Goal: Task Accomplishment & Management: Manage account settings

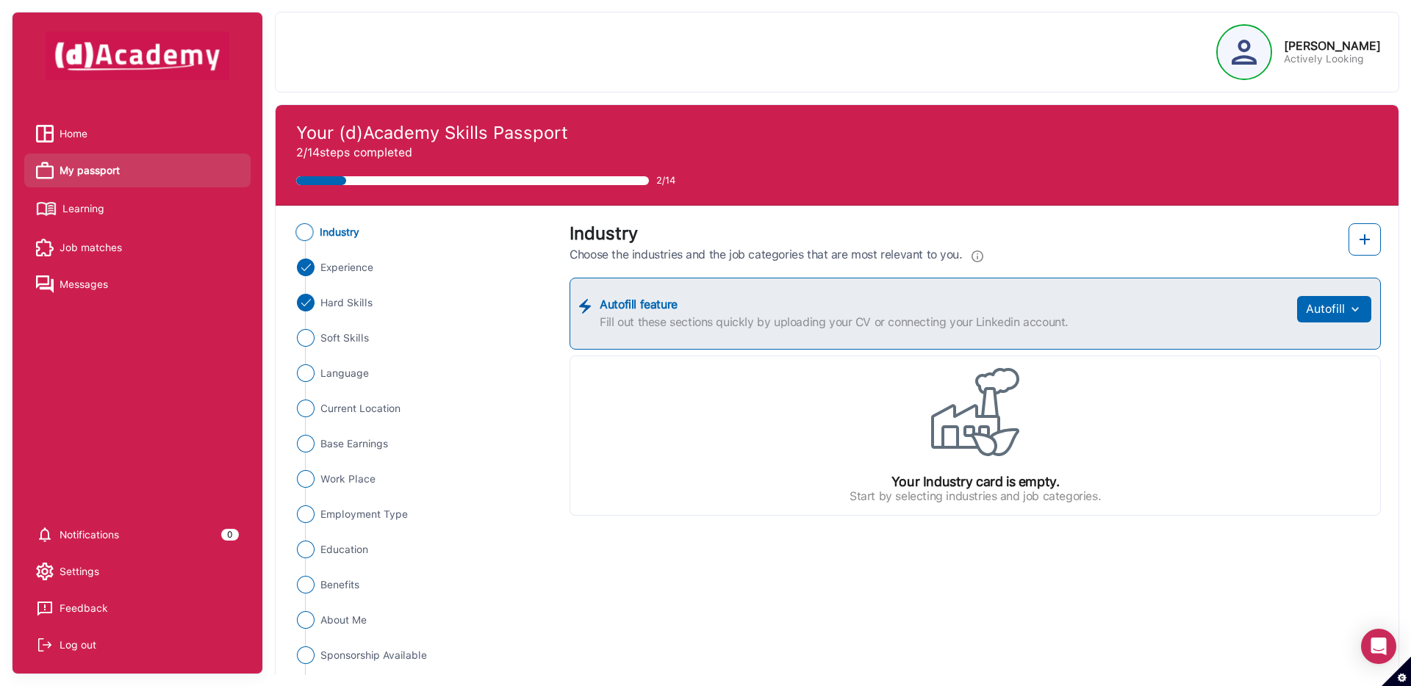
click at [1057, 54] on img at bounding box center [1243, 52] width 25 height 25
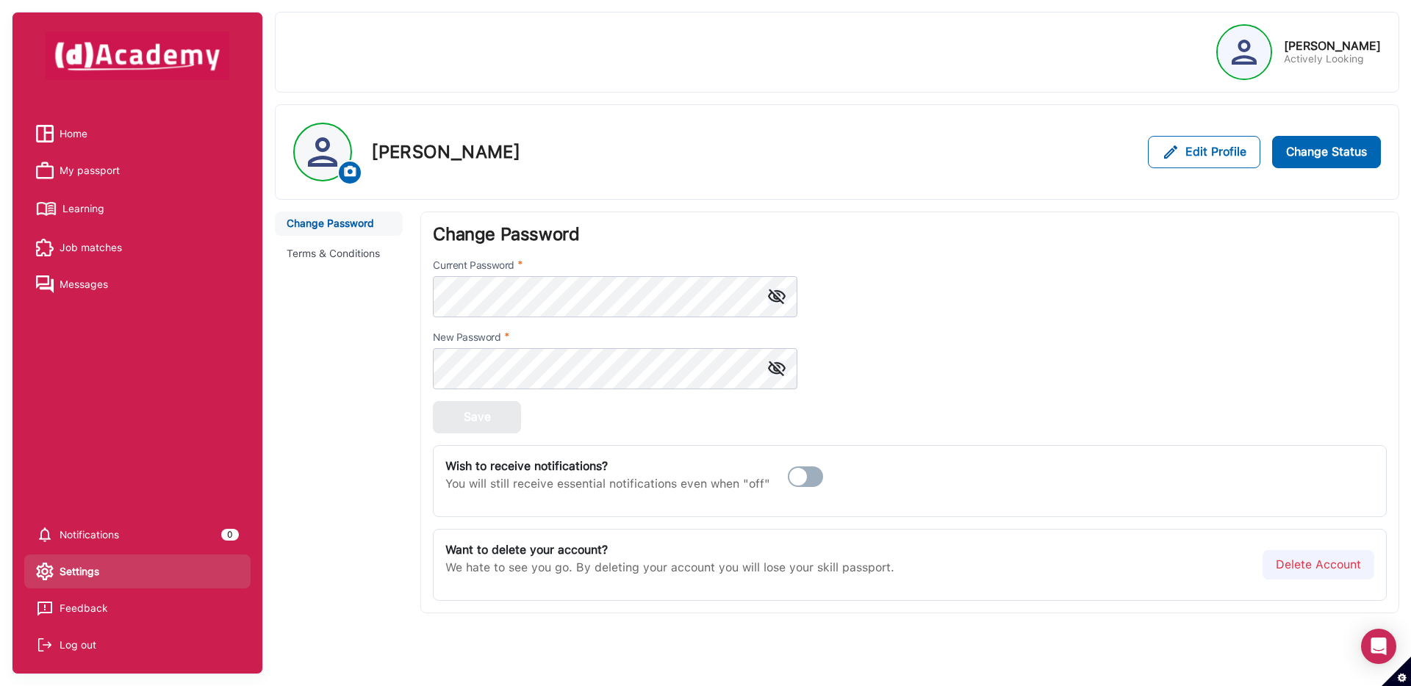
click at [79, 126] on span "Home" at bounding box center [74, 134] width 28 height 22
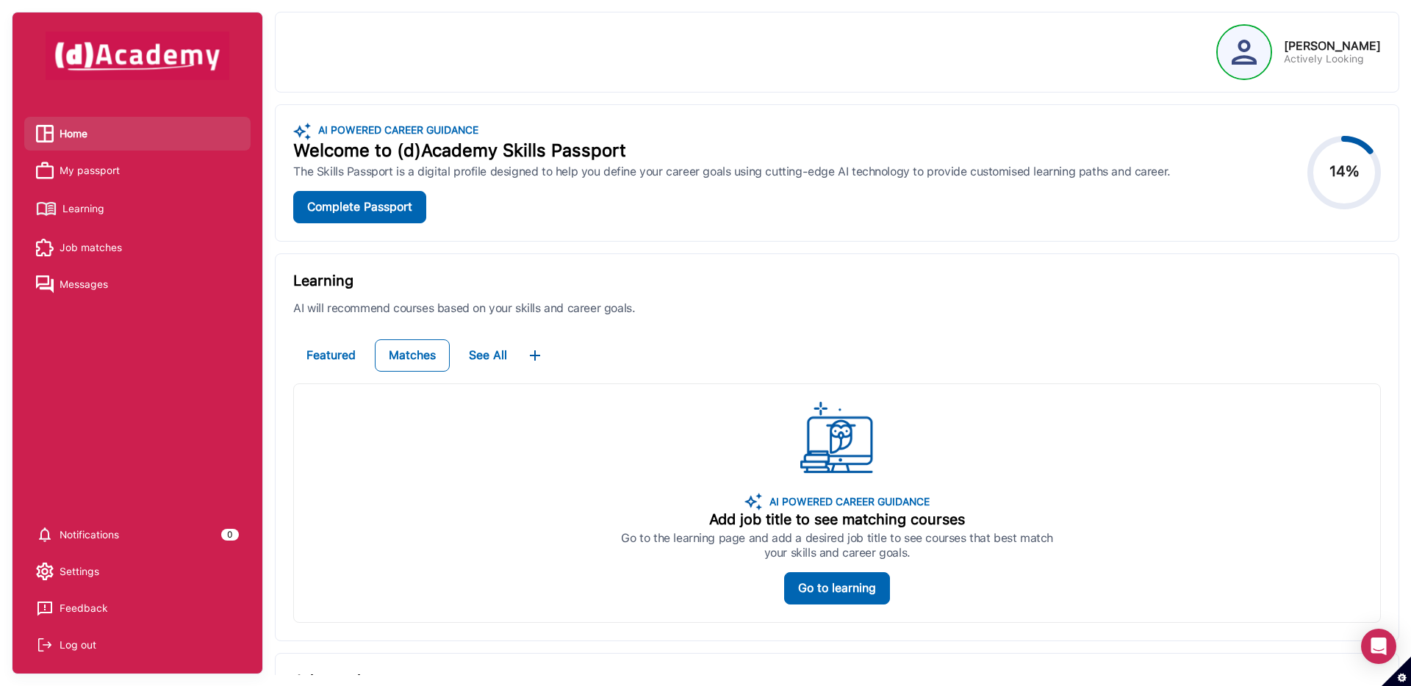
click at [94, 215] on span "Learning" at bounding box center [83, 209] width 42 height 22
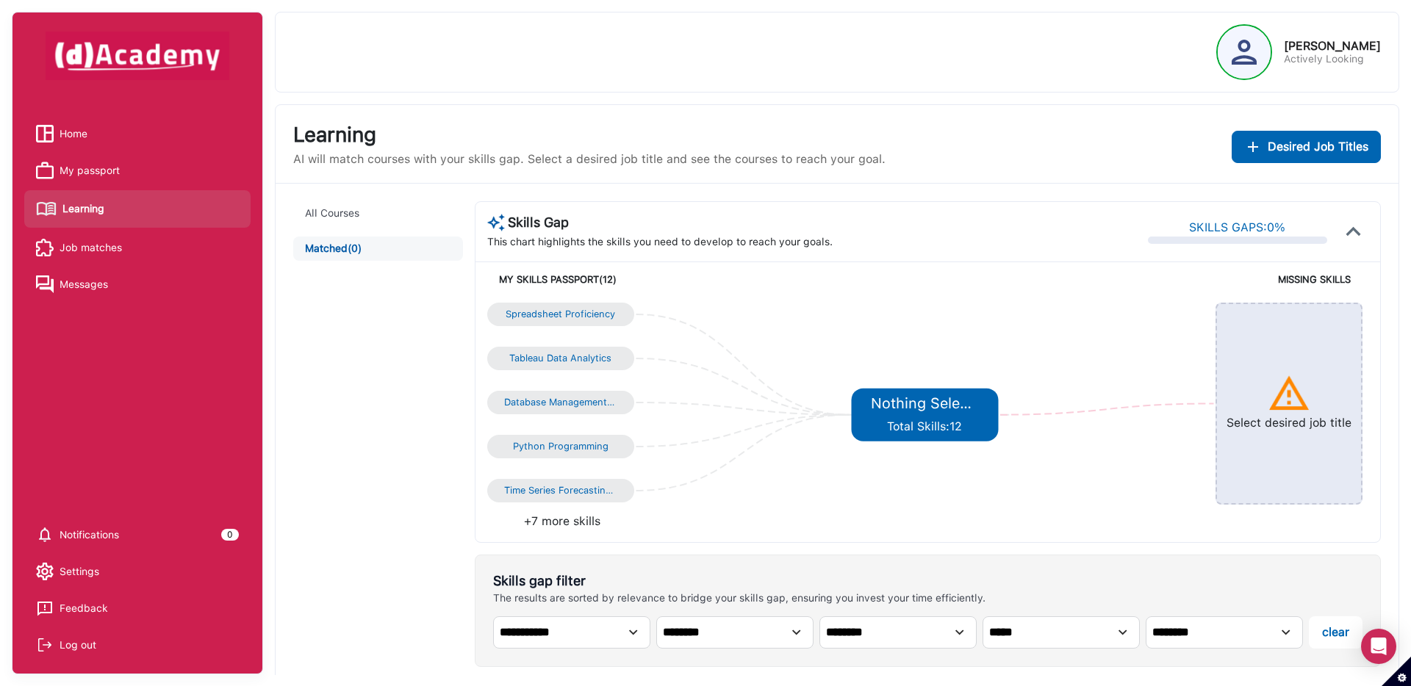
click at [102, 176] on span "My passport" at bounding box center [90, 170] width 60 height 22
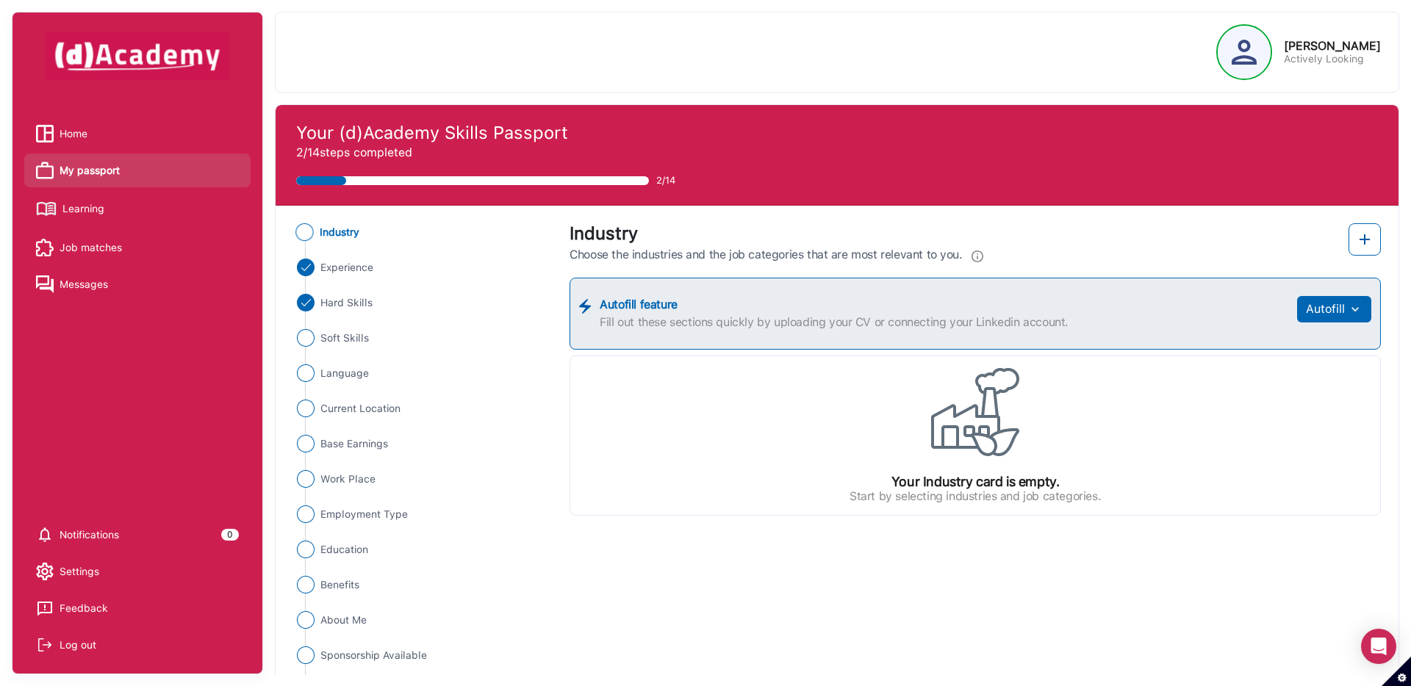
click at [348, 305] on span "Hard Skills" at bounding box center [346, 302] width 52 height 15
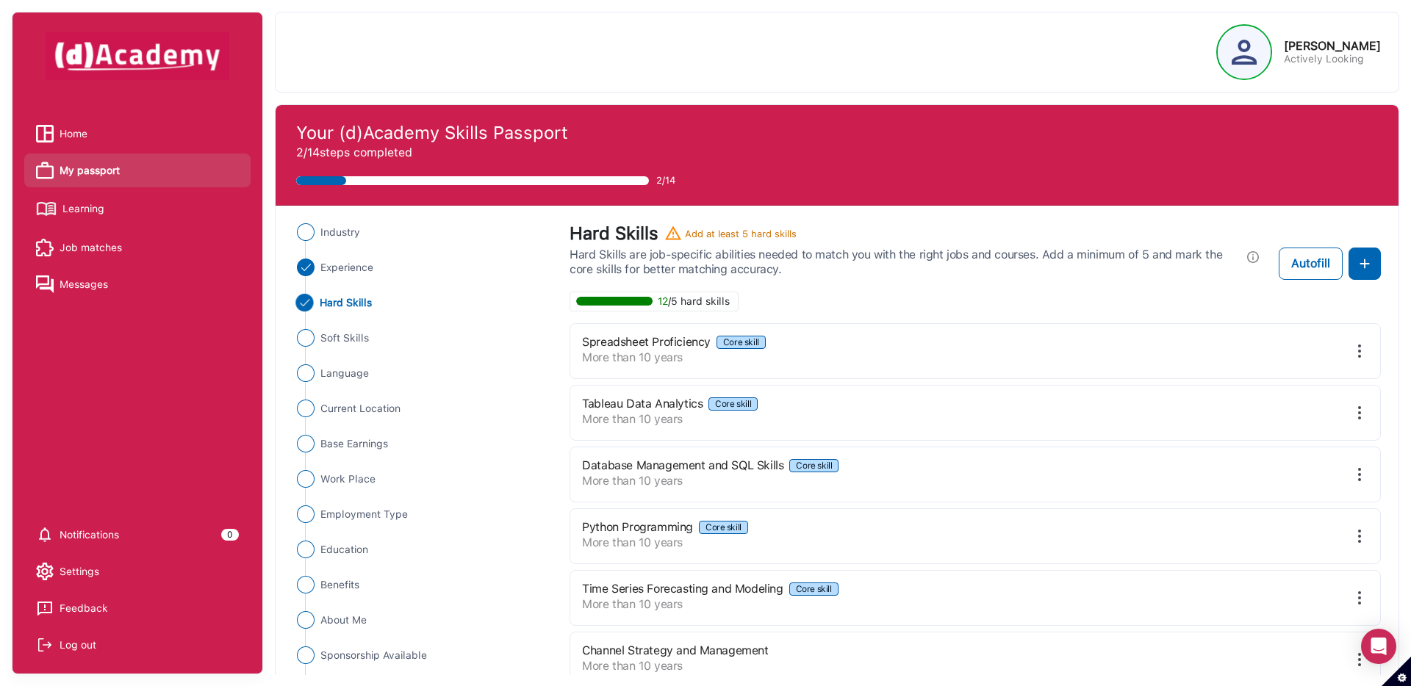
click at [1057, 352] on img at bounding box center [1359, 351] width 18 height 18
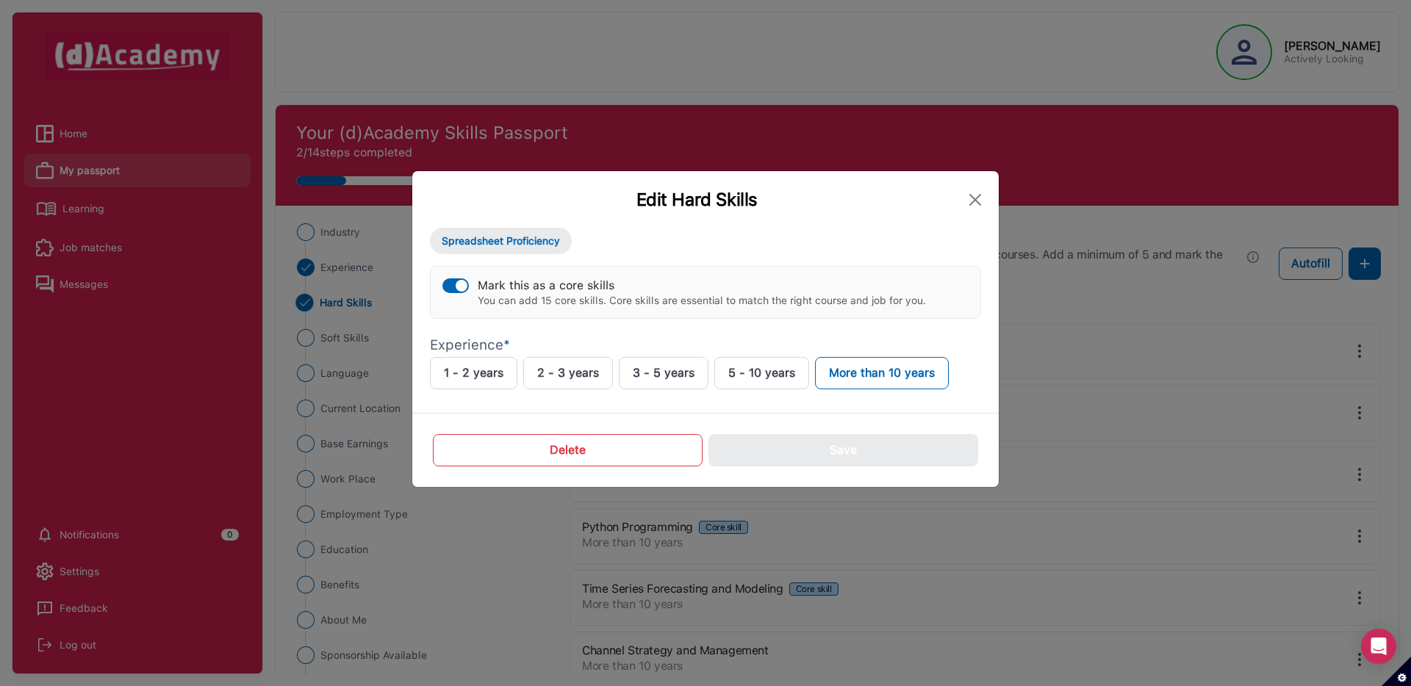
click at [641, 451] on button "Delete" at bounding box center [568, 450] width 270 height 32
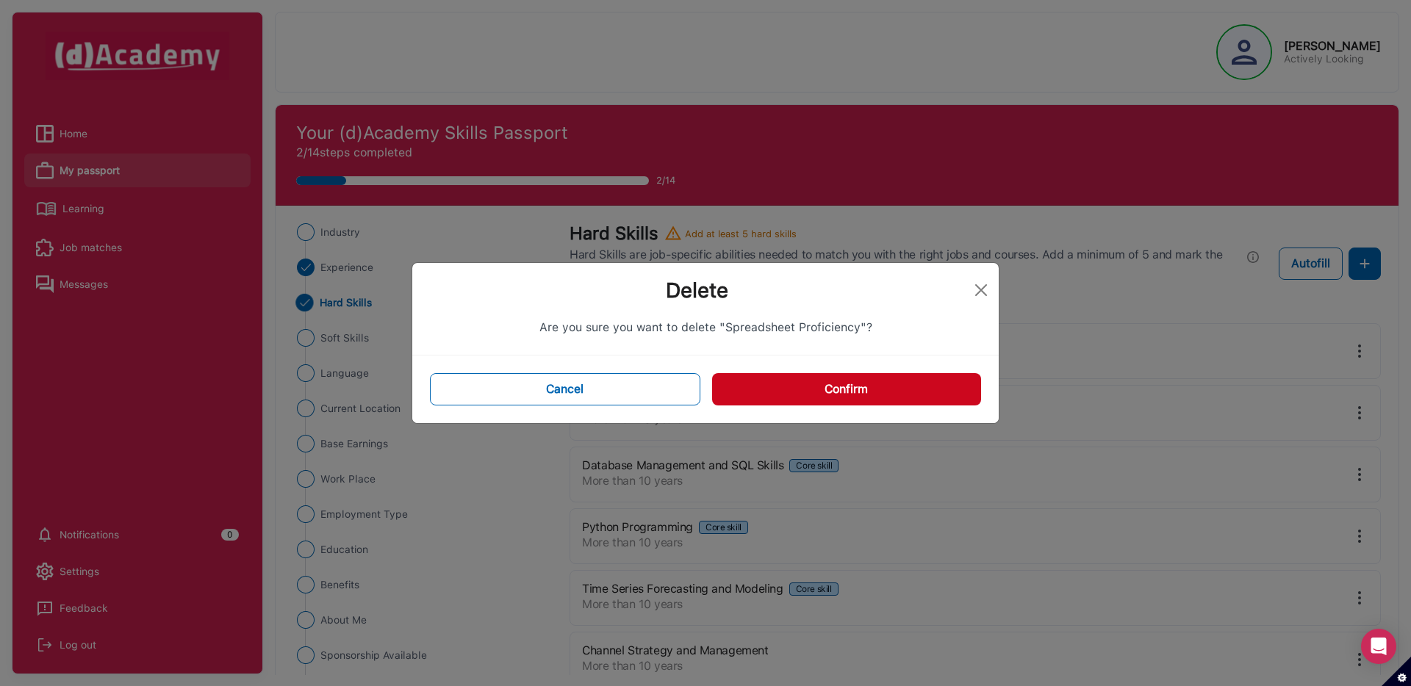
click at [866, 380] on button "Confirm" at bounding box center [846, 389] width 269 height 32
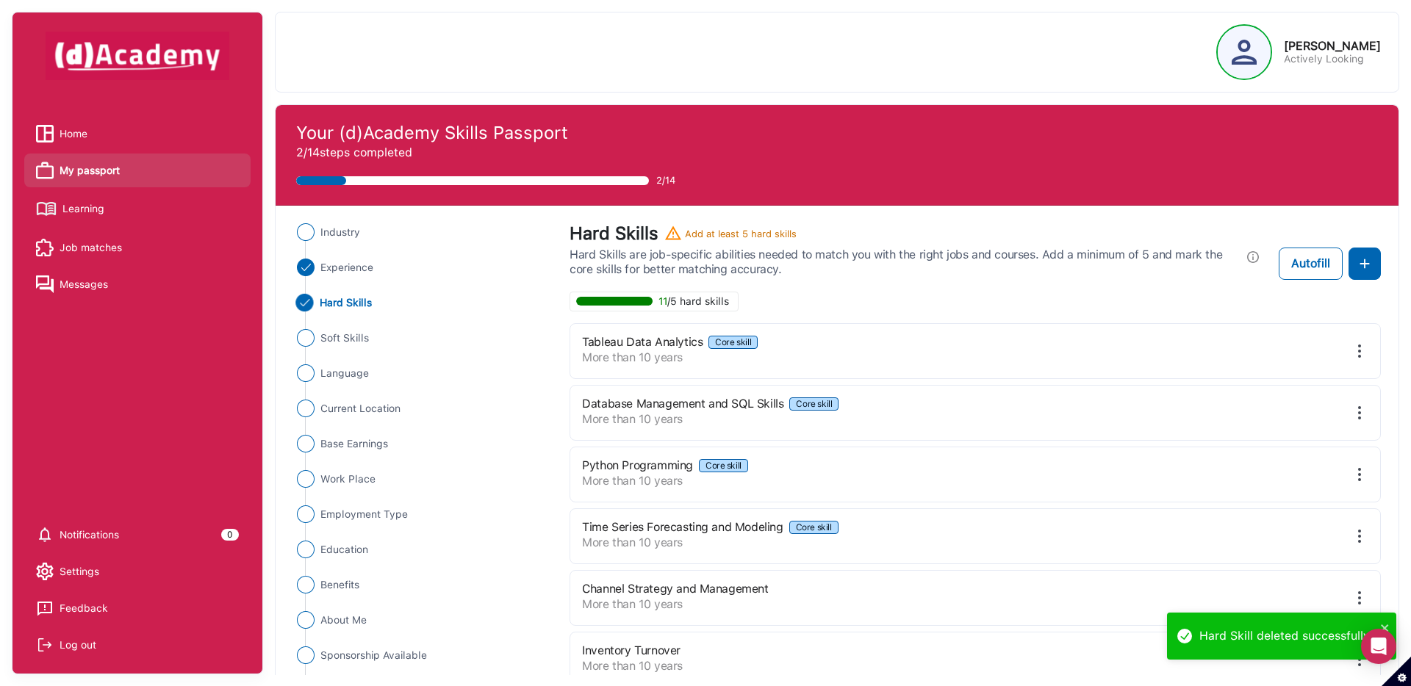
click at [80, 553] on div "Log out" at bounding box center [78, 645] width 37 height 22
